Goal: Information Seeking & Learning: Learn about a topic

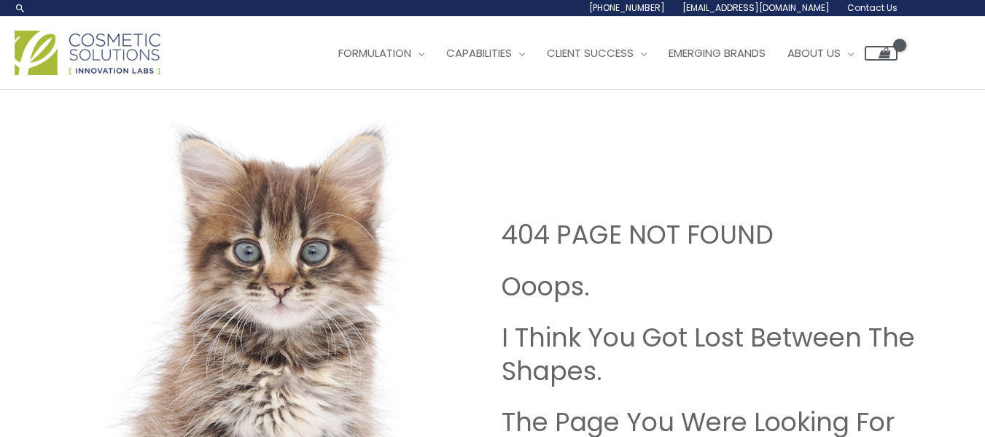
click at [140, 39] on img at bounding box center [88, 53] width 146 height 44
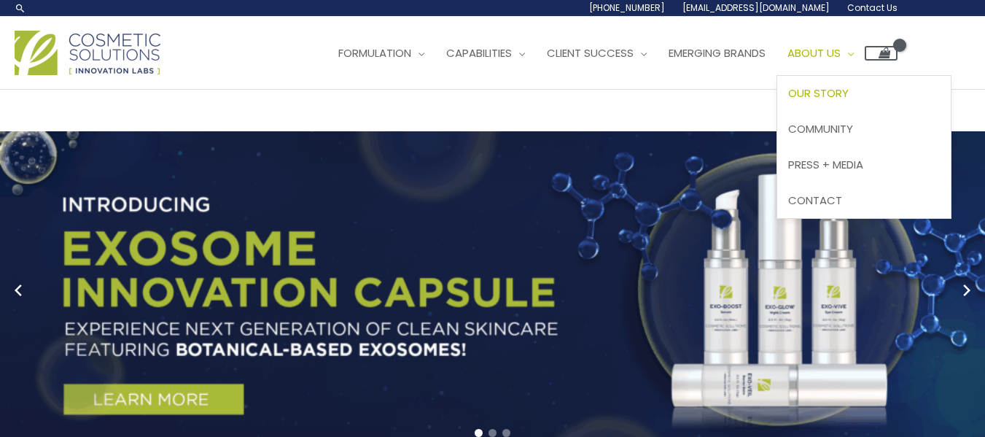
click at [839, 87] on span "Our Story" at bounding box center [818, 92] width 61 height 15
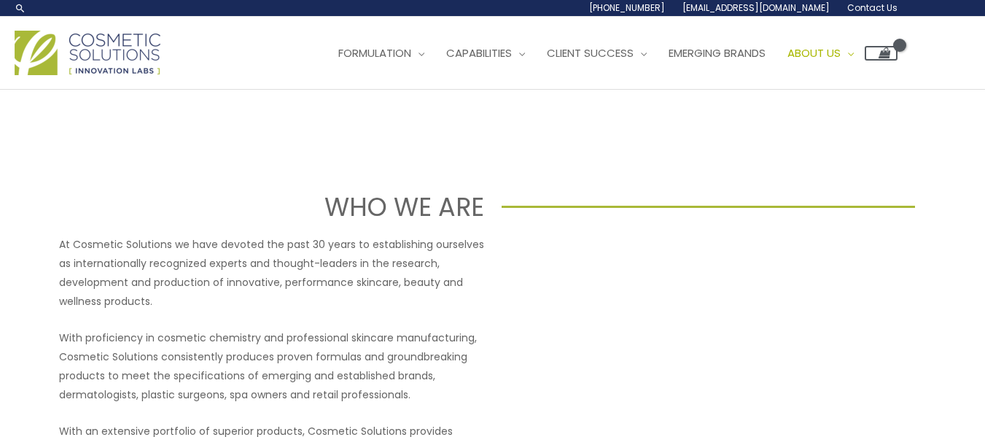
click at [215, 330] on p "With proficiency in cosmetic chemistry and professional skincare manufacturing,…" at bounding box center [271, 366] width 425 height 76
click at [106, 51] on img at bounding box center [88, 53] width 146 height 44
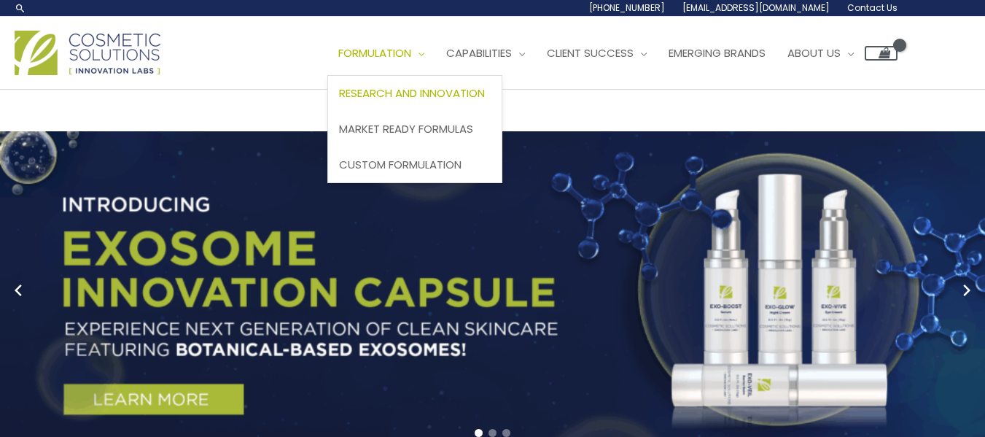
drag, startPoint x: 429, startPoint y: 92, endPoint x: 428, endPoint y: 109, distance: 16.8
click at [429, 92] on span "Research and Innovation" at bounding box center [412, 92] width 146 height 15
click at [418, 131] on span "Market Ready Formulas" at bounding box center [406, 128] width 134 height 15
click at [413, 160] on span "Custom Formulation" at bounding box center [400, 164] width 123 height 15
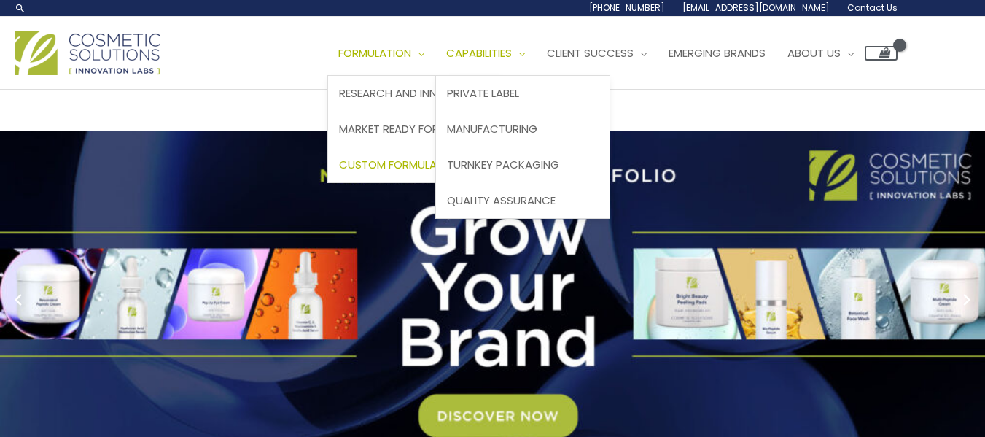
click at [510, 48] on span "Capabilities" at bounding box center [479, 52] width 66 height 15
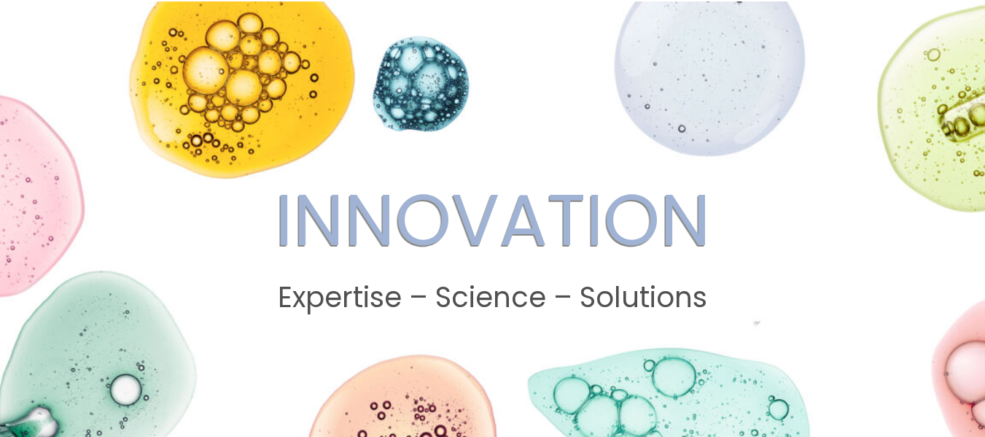
scroll to position [365, 0]
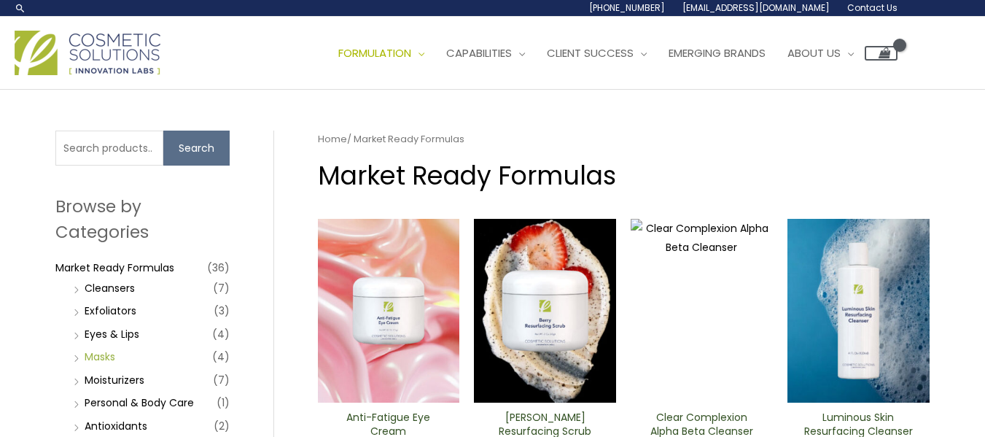
click at [88, 358] on link "Masks" at bounding box center [100, 356] width 31 height 15
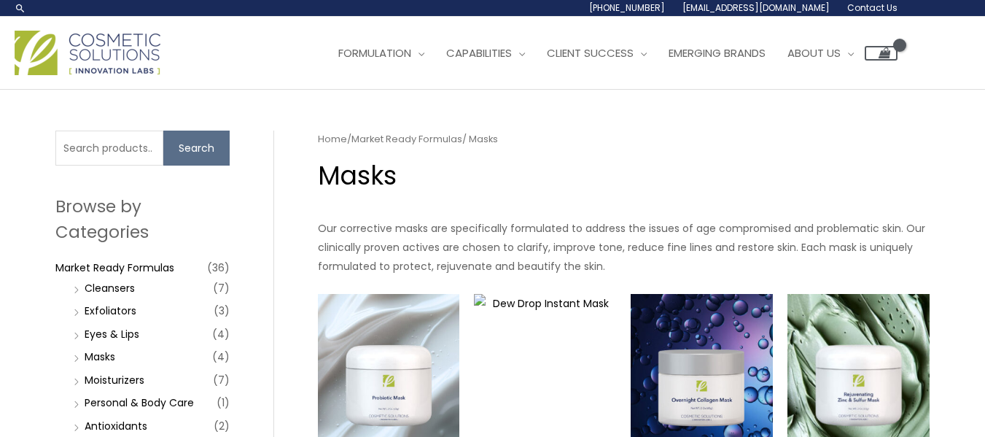
click at [691, 182] on h1 "Masks" at bounding box center [624, 176] width 612 height 36
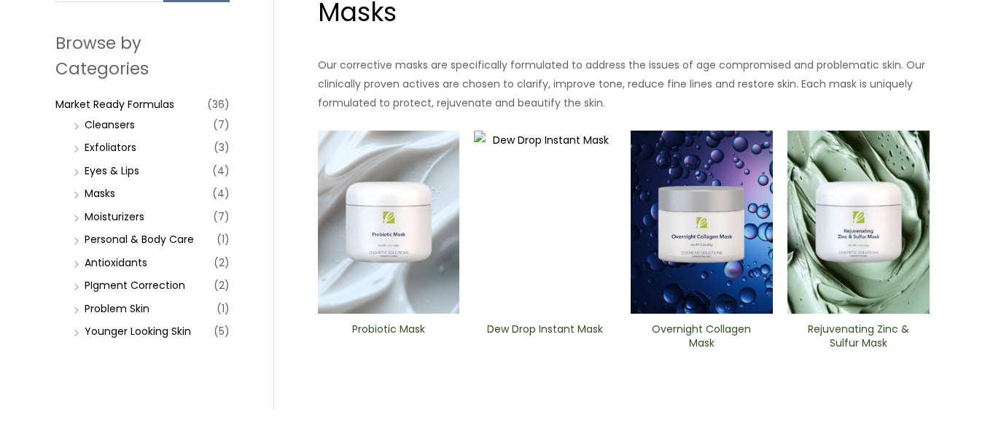
scroll to position [219, 0]
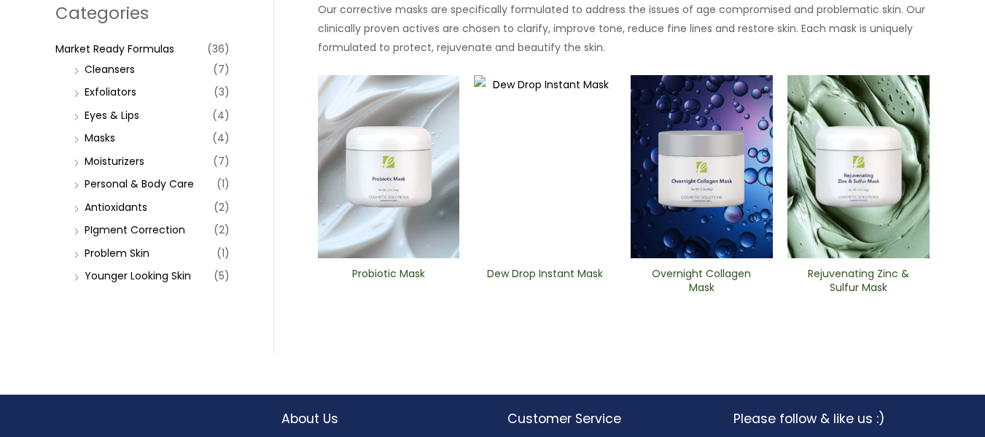
click at [405, 333] on ul "Probiotic Mask Dew Drop Instant Mask Overnight Collagen Mask Rejuvenating Zinc …" at bounding box center [624, 209] width 612 height 268
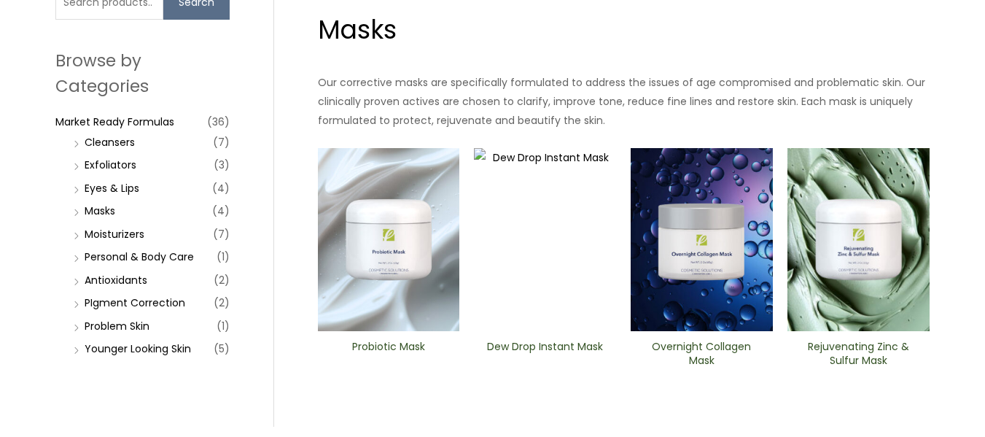
scroll to position [0, 0]
